Goal: Task Accomplishment & Management: Use online tool/utility

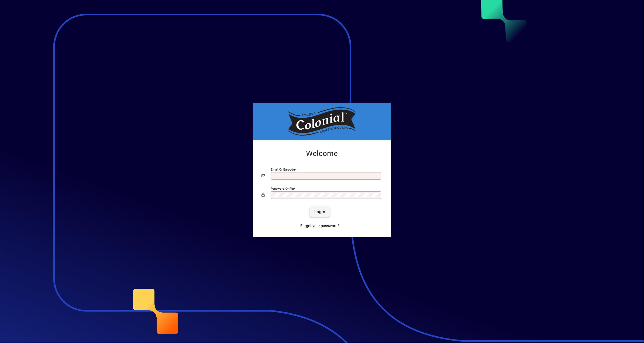
type input "**********"
drag, startPoint x: 320, startPoint y: 212, endPoint x: 343, endPoint y: 202, distance: 25.4
click at [320, 212] on span "Login" at bounding box center [319, 212] width 11 height 6
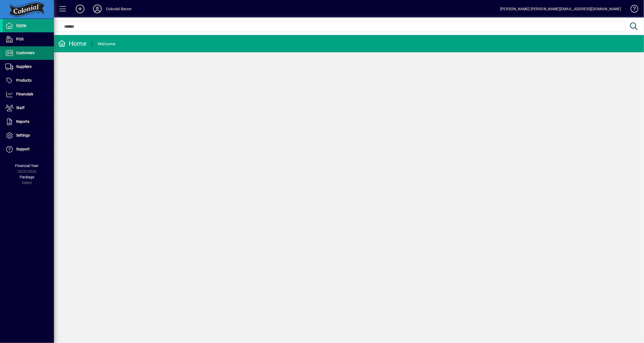
click at [28, 54] on span "Customers" at bounding box center [25, 53] width 18 height 4
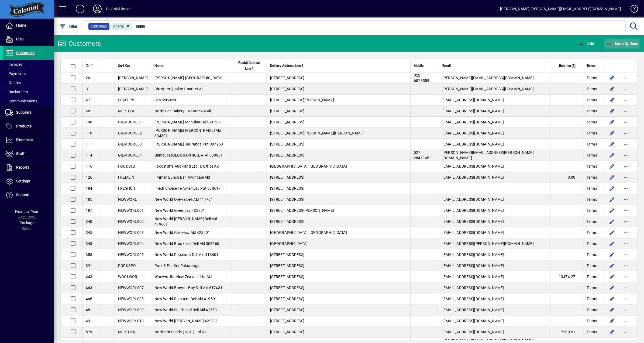
click at [630, 44] on span "More Options" at bounding box center [621, 43] width 33 height 4
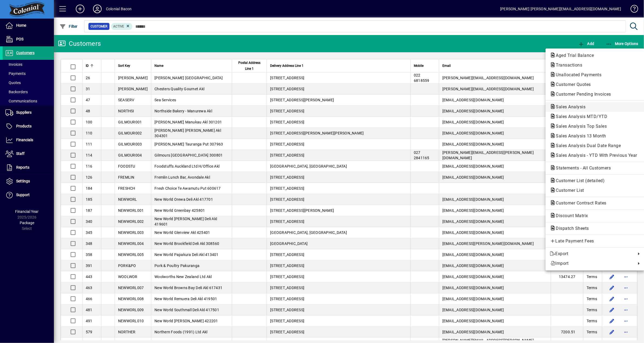
click at [576, 107] on span "Sales Analysis" at bounding box center [569, 106] width 38 height 5
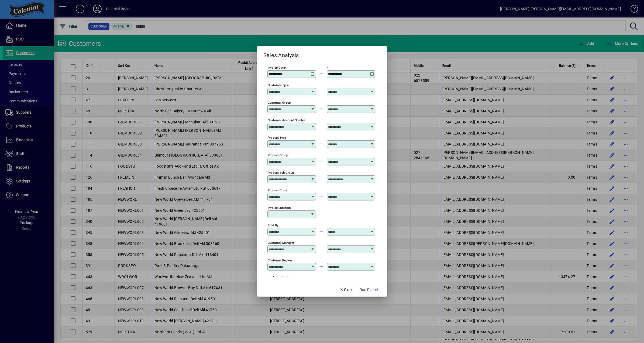
click at [311, 72] on icon at bounding box center [313, 72] width 4 height 0
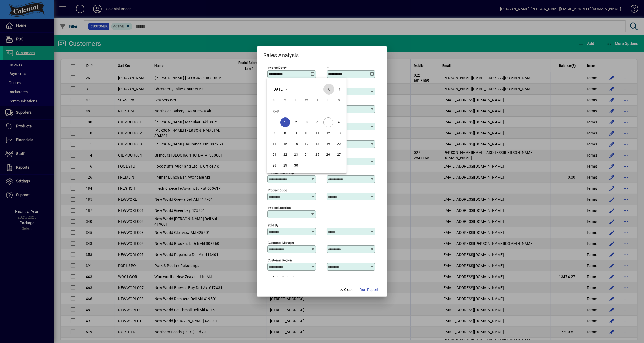
click at [330, 90] on span "Previous month" at bounding box center [328, 89] width 11 height 11
click at [328, 89] on span "Previous month" at bounding box center [328, 89] width 11 height 11
click at [273, 122] on span "1" at bounding box center [274, 122] width 10 height 10
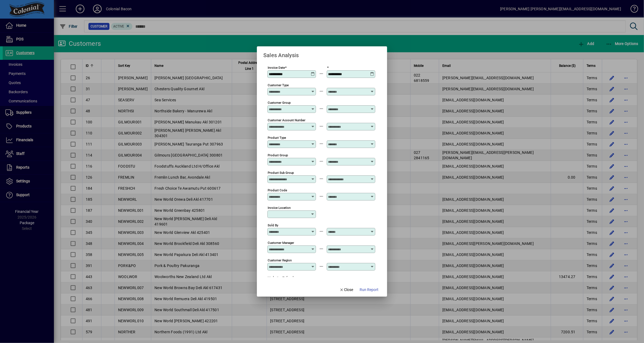
type input "**********"
click at [371, 72] on icon at bounding box center [372, 72] width 4 height 0
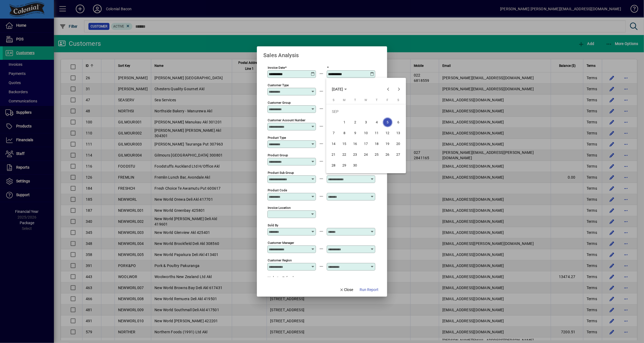
click at [364, 54] on div at bounding box center [322, 171] width 644 height 343
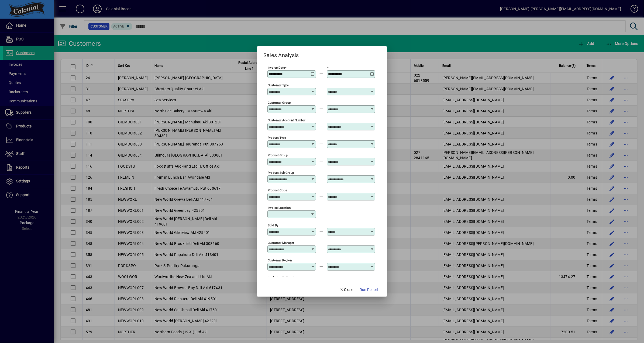
click at [372, 72] on icon at bounding box center [372, 72] width 4 height 0
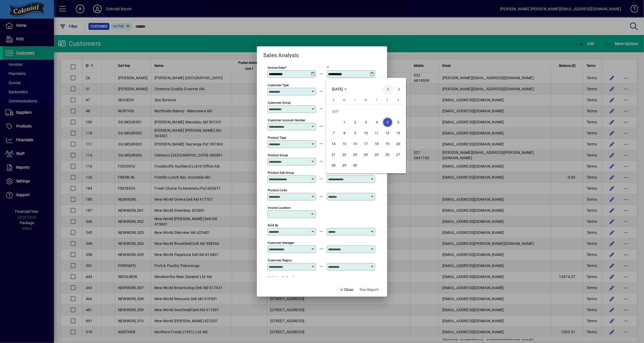
click at [387, 89] on span "Previous month" at bounding box center [388, 89] width 11 height 11
click at [332, 166] on span "31" at bounding box center [334, 166] width 10 height 10
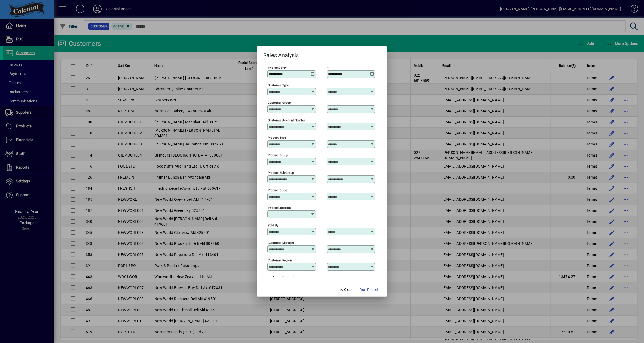
type input "**********"
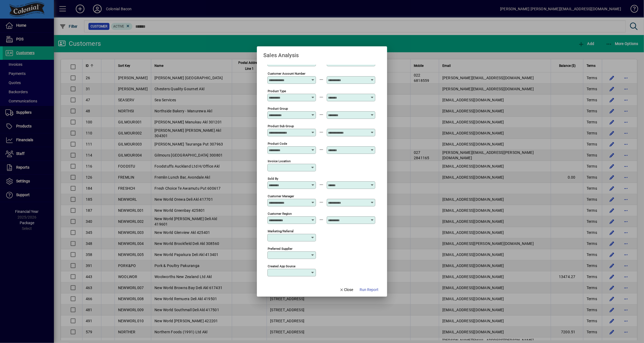
scroll to position [112, 0]
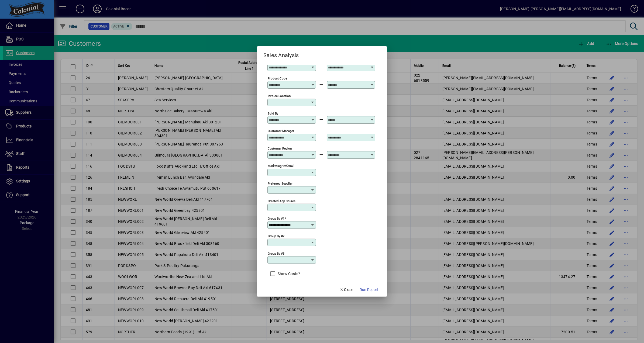
click at [311, 240] on icon at bounding box center [312, 242] width 4 height 4
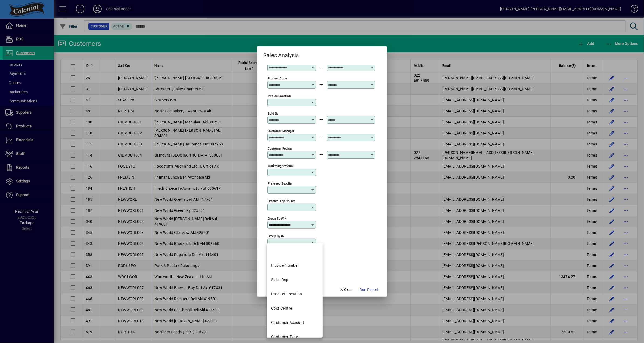
click at [312, 223] on icon at bounding box center [312, 225] width 4 height 4
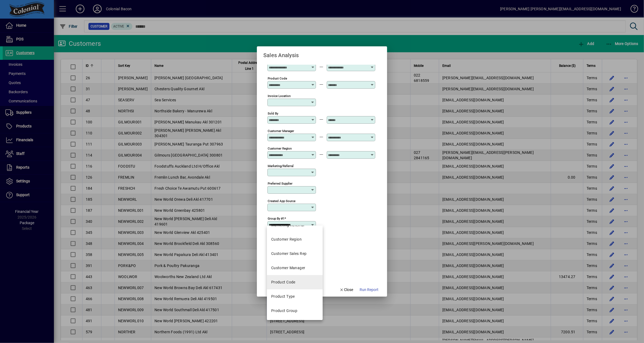
scroll to position [111, 0]
click at [292, 281] on div "Product Code" at bounding box center [283, 281] width 24 height 6
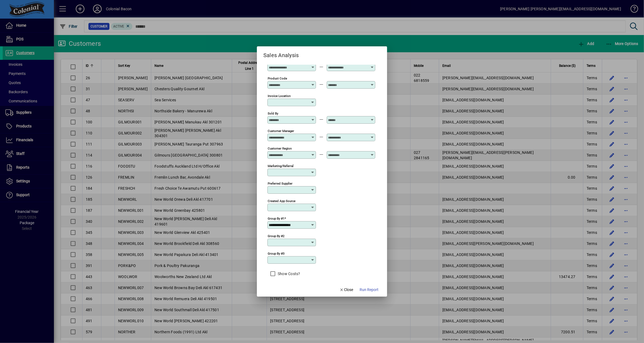
type input "**********"
click at [371, 290] on span "Run Report" at bounding box center [368, 290] width 19 height 6
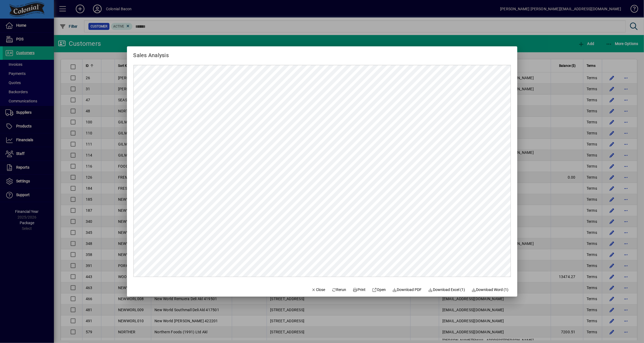
scroll to position [0, 0]
click at [455, 289] on span "Download Excel (1)" at bounding box center [446, 290] width 37 height 6
click at [314, 289] on span "Close" at bounding box center [318, 290] width 14 height 6
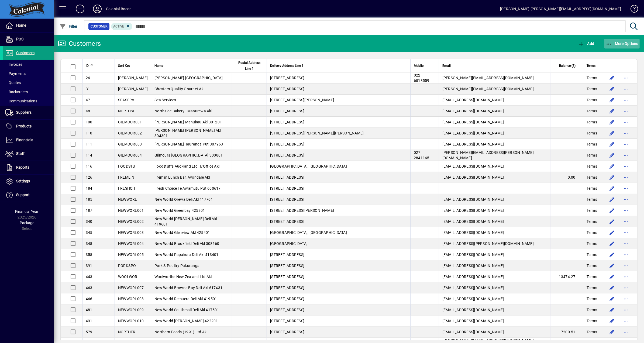
click at [621, 43] on span "More Options" at bounding box center [621, 43] width 33 height 4
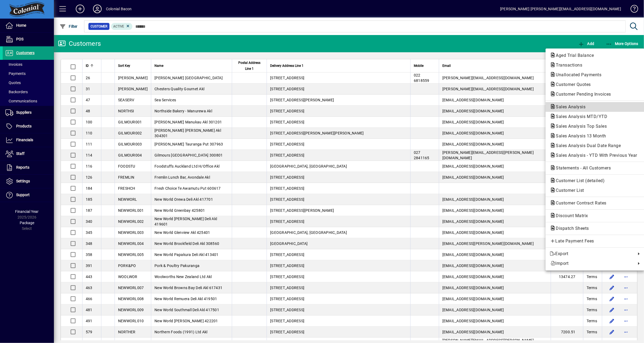
click at [564, 107] on span "Sales Analysis" at bounding box center [569, 106] width 38 height 5
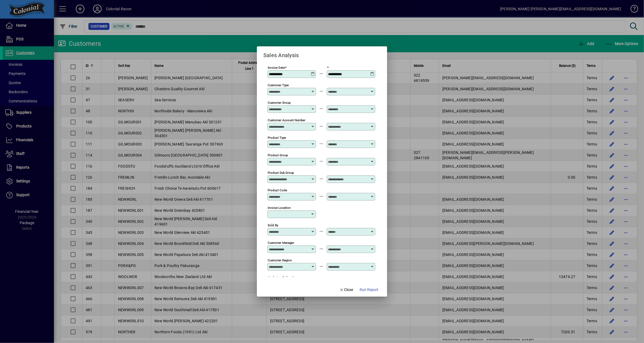
click at [310, 72] on div "**********" at bounding box center [292, 74] width 47 height 4
click at [311, 72] on icon at bounding box center [313, 72] width 4 height 0
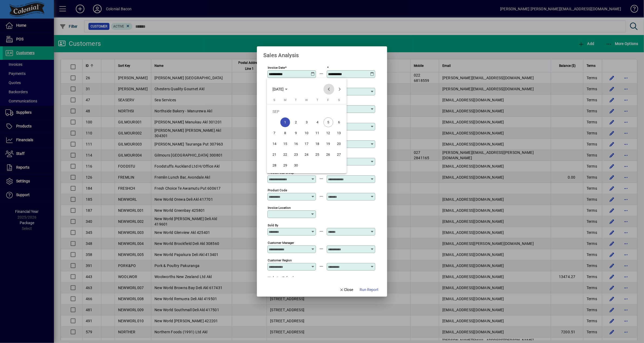
click at [329, 87] on span "Previous month" at bounding box center [328, 89] width 11 height 11
click at [274, 122] on span "1" at bounding box center [274, 122] width 10 height 10
type input "**********"
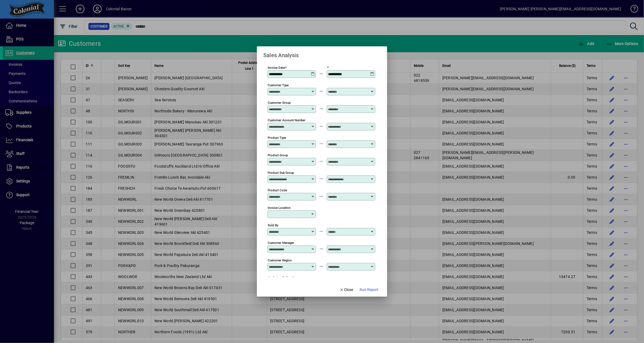
click at [371, 72] on icon at bounding box center [372, 72] width 4 height 0
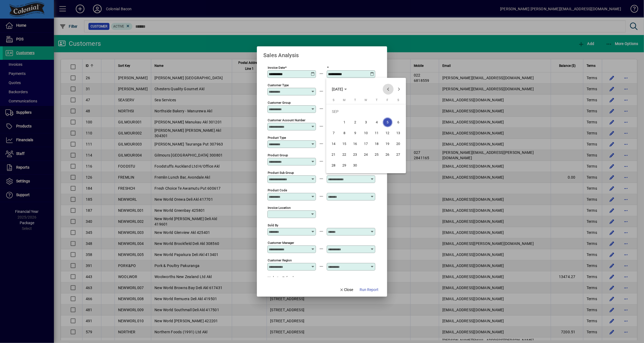
click at [386, 87] on span "Previous month" at bounding box center [388, 89] width 11 height 11
click at [334, 164] on span "31" at bounding box center [334, 166] width 10 height 10
type input "**********"
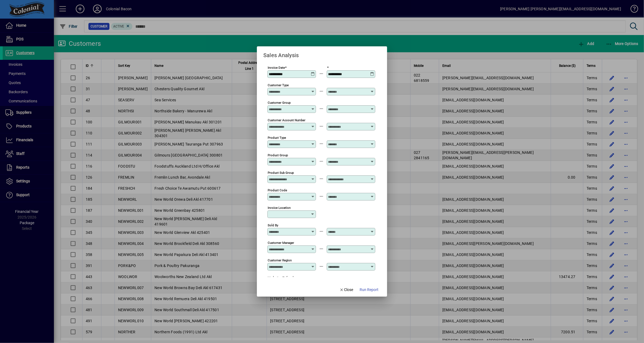
click at [312, 72] on icon at bounding box center [313, 72] width 4 height 0
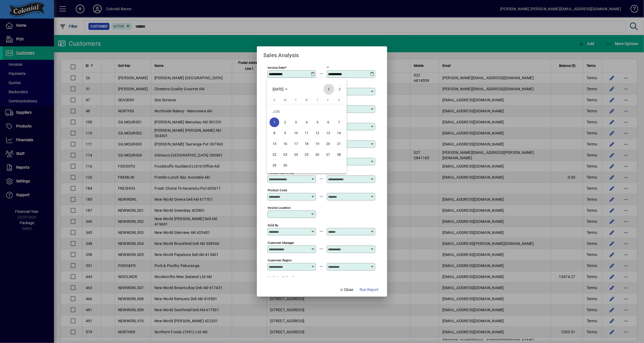
click at [328, 89] on span "Previous month" at bounding box center [328, 89] width 11 height 11
click at [317, 112] on span "1" at bounding box center [317, 112] width 10 height 10
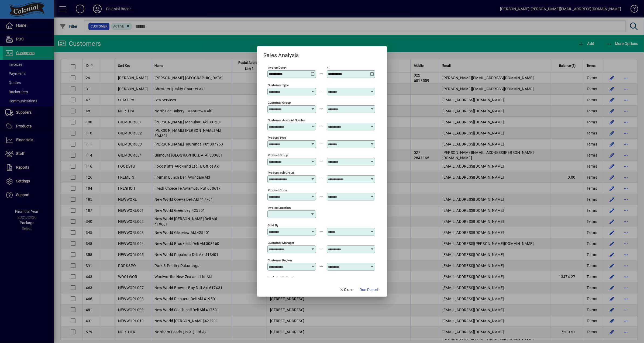
click at [313, 72] on icon at bounding box center [313, 72] width 4 height 0
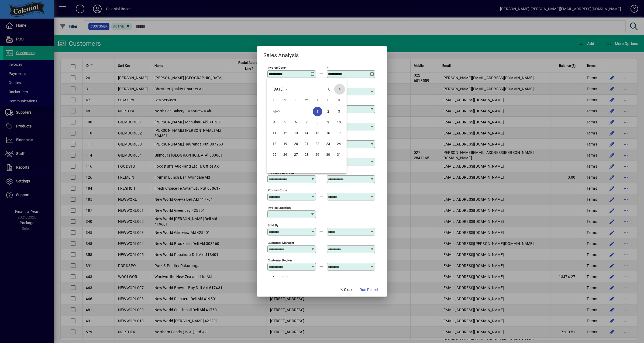
click at [339, 88] on span "Next month" at bounding box center [339, 89] width 11 height 11
click at [339, 89] on span "Next month" at bounding box center [339, 89] width 11 height 11
click at [294, 121] on span "1" at bounding box center [296, 122] width 10 height 10
type input "**********"
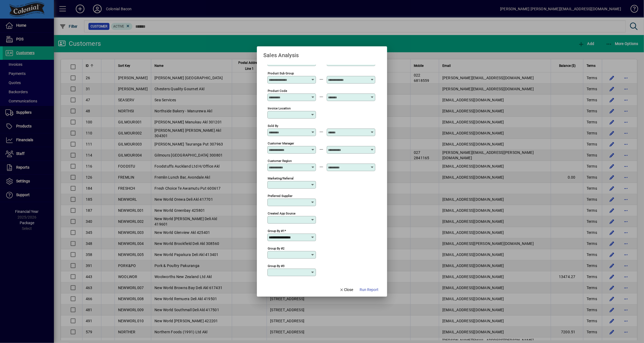
scroll to position [112, 0]
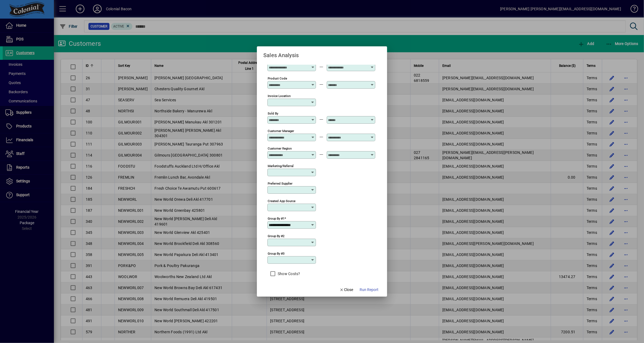
click at [311, 240] on icon at bounding box center [312, 242] width 4 height 4
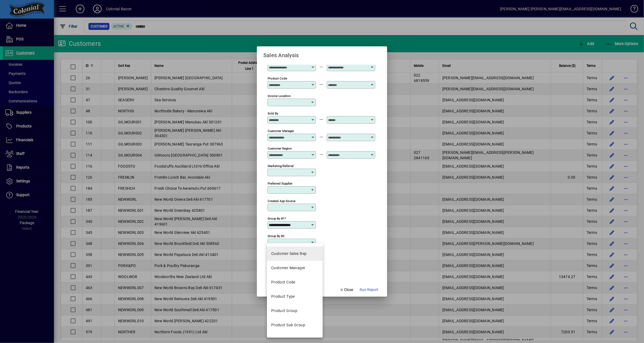
scroll to position [141, 0]
click at [284, 280] on div "Product Code" at bounding box center [283, 282] width 24 height 6
type input "**********"
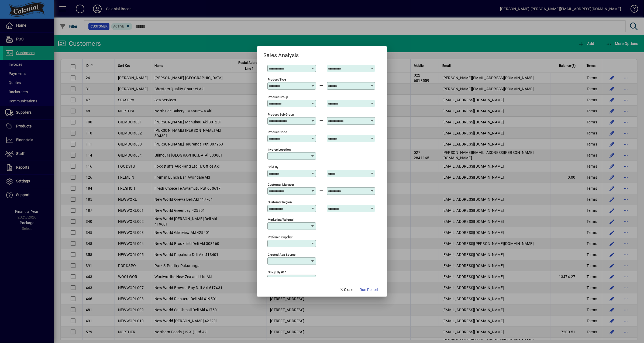
scroll to position [57, 0]
click at [312, 103] on icon at bounding box center [313, 103] width 4 height 0
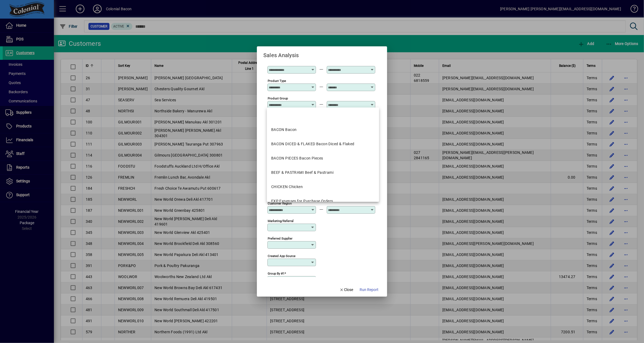
drag, startPoint x: 309, startPoint y: 82, endPoint x: 312, endPoint y: 83, distance: 2.8
click at [309, 84] on div "Product Type" at bounding box center [291, 88] width 48 height 8
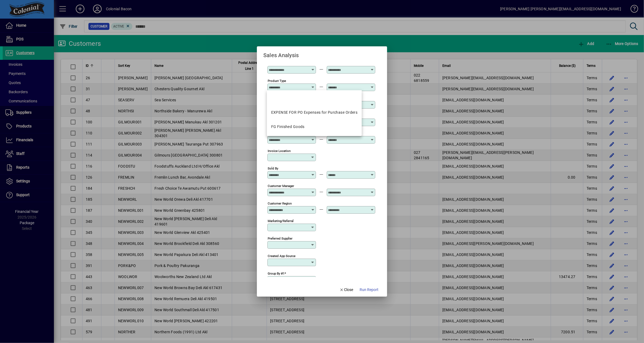
click at [260, 82] on mat-dialog-content "**********" at bounding box center [322, 171] width 130 height 223
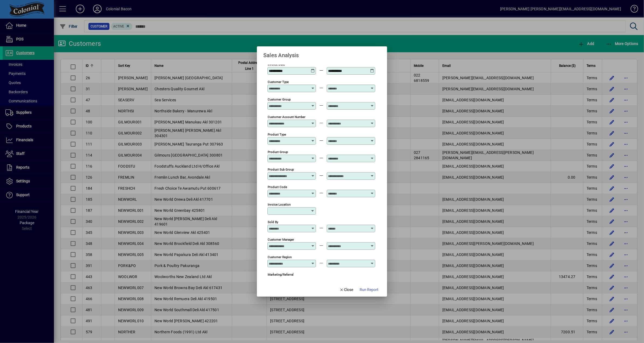
scroll to position [0, 0]
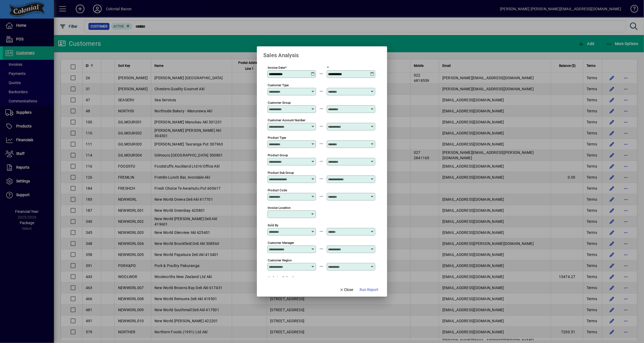
click at [311, 89] on icon at bounding box center [313, 89] width 4 height 0
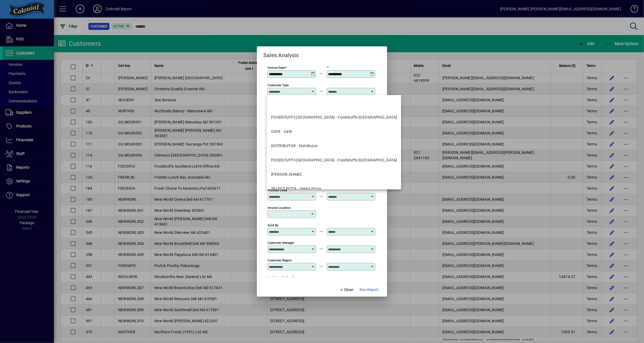
click at [350, 54] on div "Sales Analysis" at bounding box center [322, 52] width 130 height 13
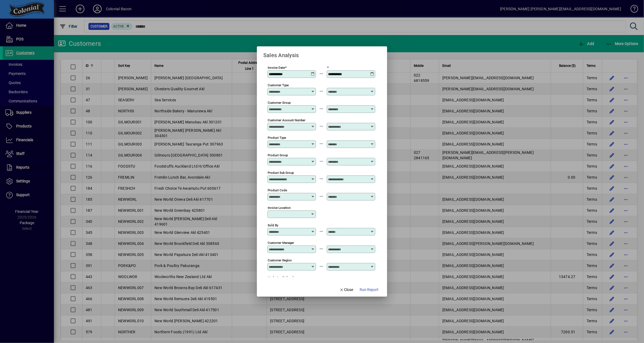
click at [311, 107] on icon at bounding box center [313, 107] width 4 height 0
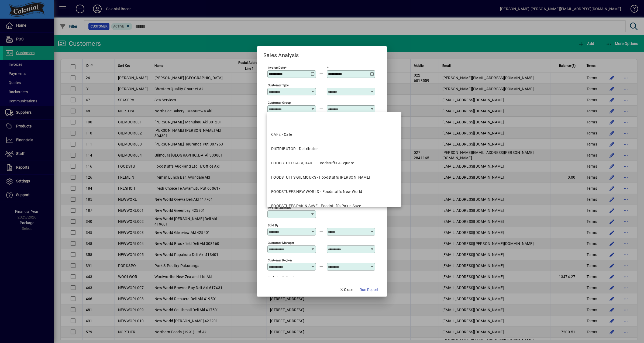
click at [329, 55] on div "Sales Analysis" at bounding box center [322, 52] width 130 height 13
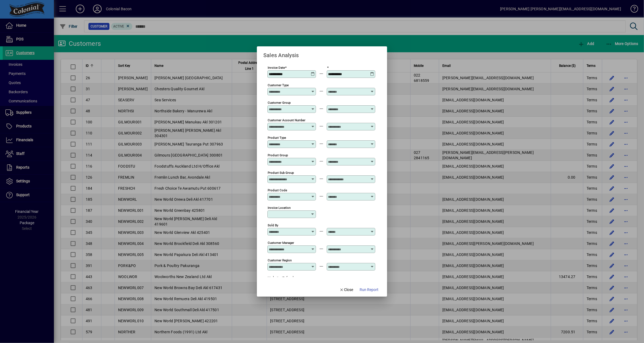
click at [312, 89] on icon at bounding box center [313, 89] width 4 height 0
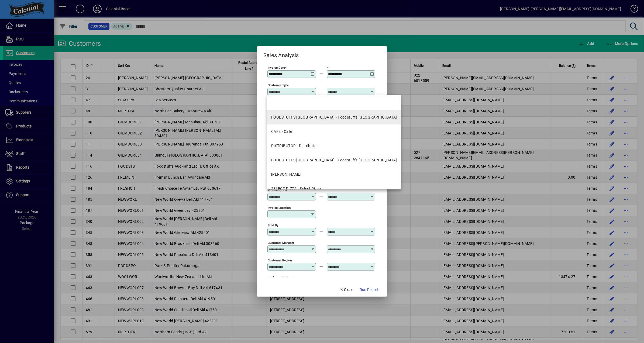
click at [329, 119] on div "FOODSTUFFS [GEOGRAPHIC_DATA] - Foodstuffs [GEOGRAPHIC_DATA]" at bounding box center [334, 117] width 126 height 6
type input "**********"
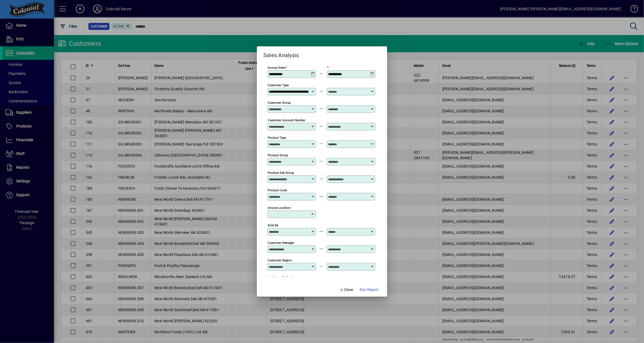
click at [370, 89] on icon at bounding box center [372, 89] width 4 height 0
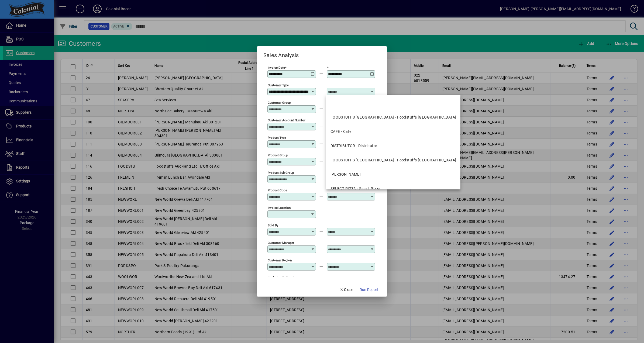
click at [367, 158] on div "FOODSTUFFS [GEOGRAPHIC_DATA] - Foodstuffs [GEOGRAPHIC_DATA]" at bounding box center [393, 160] width 126 height 6
type input "**********"
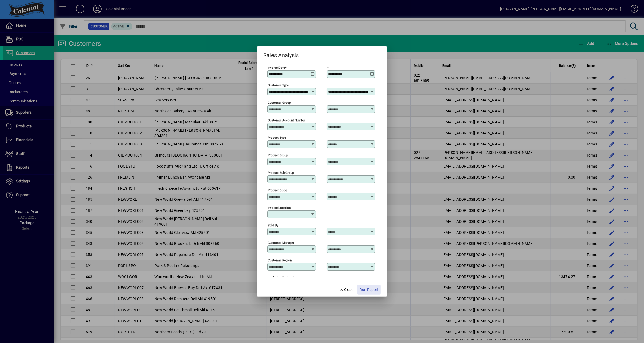
click at [370, 289] on span "Run Report" at bounding box center [368, 290] width 19 height 6
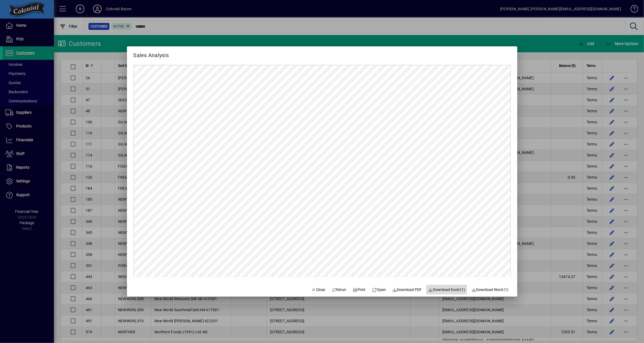
click at [449, 289] on span "Download Excel (1)" at bounding box center [446, 290] width 37 height 6
